Goal: Navigation & Orientation: Understand site structure

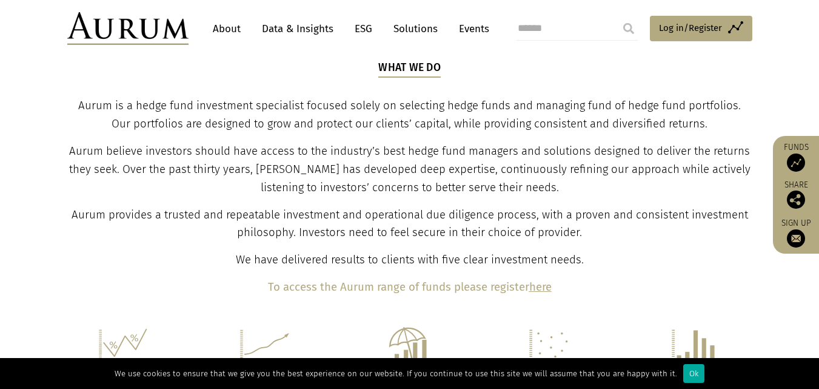
scroll to position [420, 0]
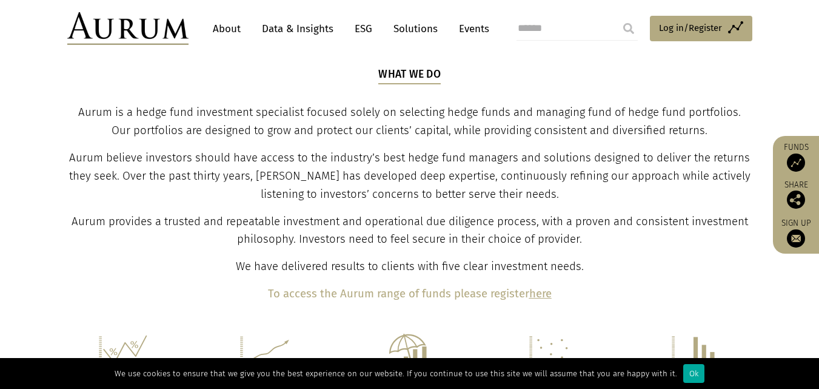
click at [229, 28] on link "About" at bounding box center [227, 29] width 40 height 22
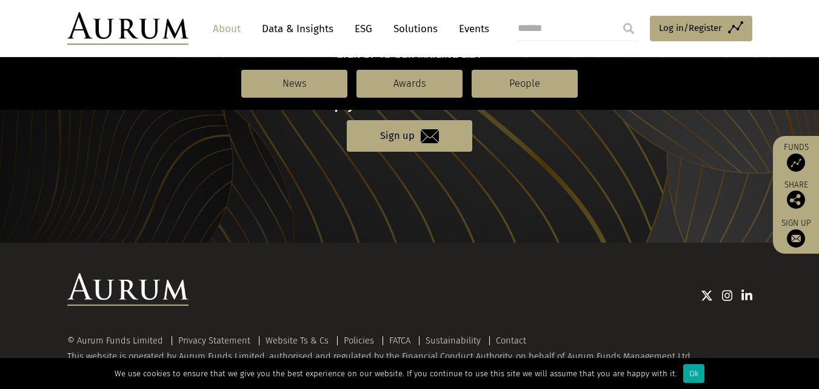
scroll to position [1420, 0]
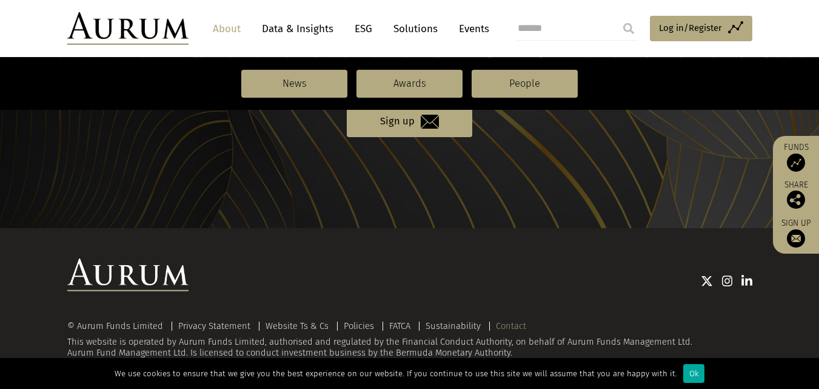
click at [508, 324] on link "Contact" at bounding box center [511, 325] width 30 height 11
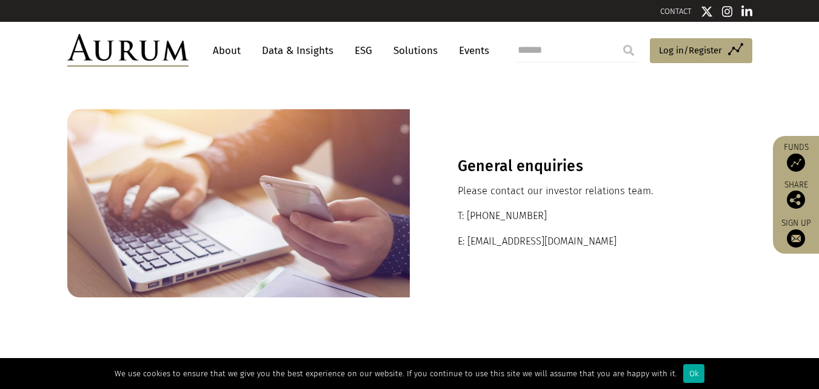
click at [274, 45] on link "Data & Insights" at bounding box center [298, 50] width 84 height 22
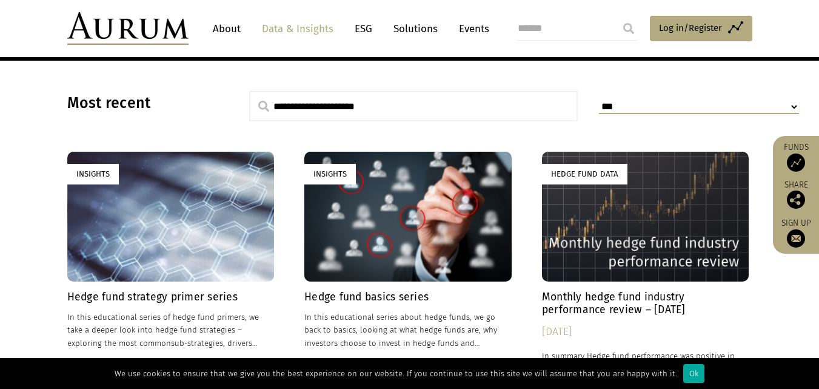
scroll to position [299, 0]
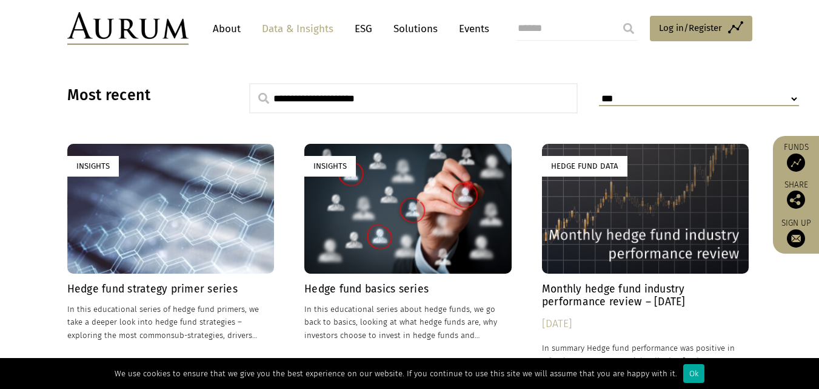
click at [462, 28] on link "Events" at bounding box center [471, 29] width 36 height 22
